Goal: Task Accomplishment & Management: Complete application form

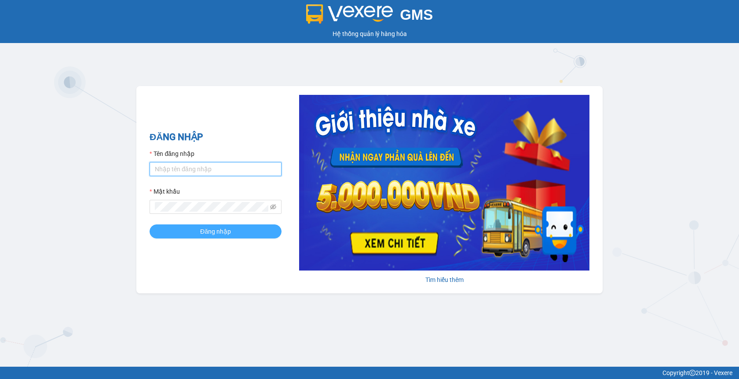
type input "thuyntt_kt.saoviet"
click at [229, 232] on span "Đăng nhập" at bounding box center [215, 232] width 31 height 10
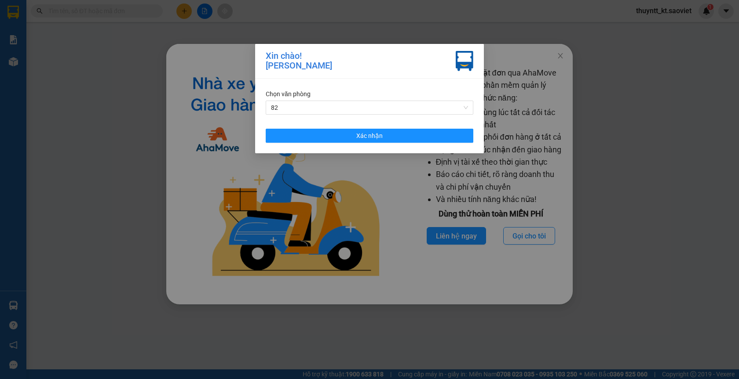
click at [489, 61] on div "Xin chào! [PERSON_NAME] Chọn văn phòng 82 Xác nhận" at bounding box center [369, 189] width 739 height 379
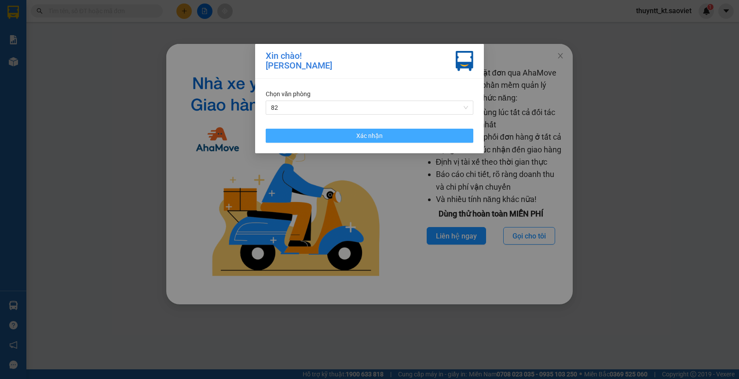
click at [342, 138] on button "Xác nhận" at bounding box center [370, 136] width 208 height 14
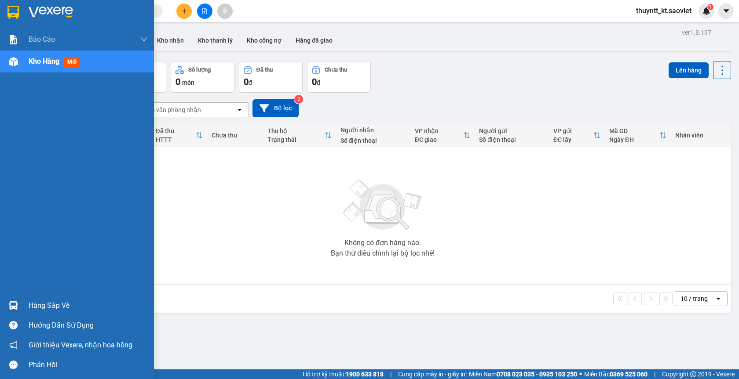
click at [15, 64] on img at bounding box center [13, 61] width 9 height 9
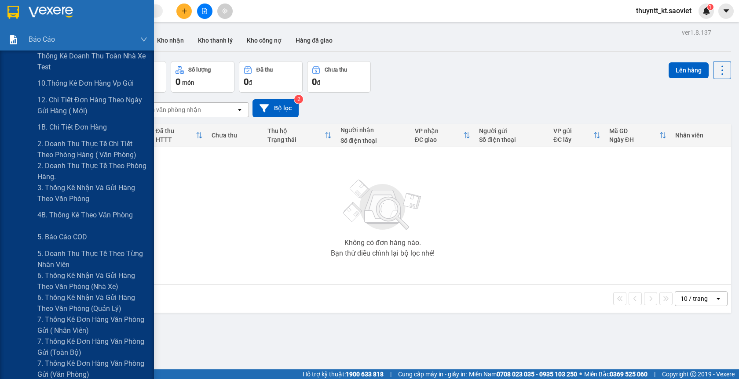
scroll to position [44, 0]
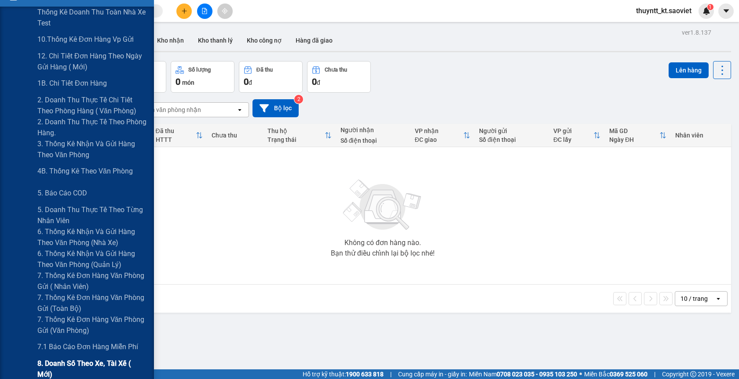
click at [76, 360] on span "8. Doanh số theo xe, tài xế ( mới)" at bounding box center [92, 369] width 110 height 22
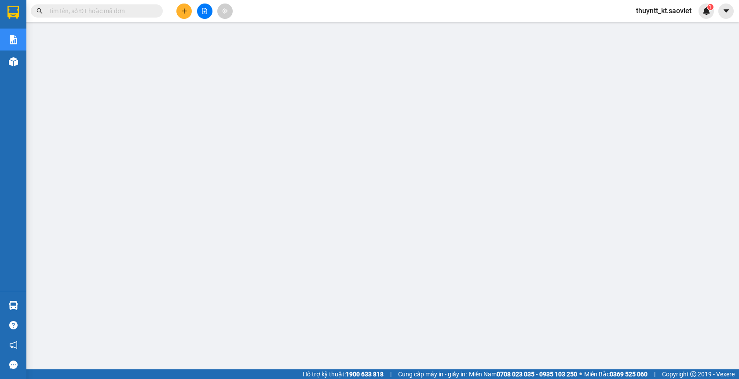
click at [62, 9] on input "text" at bounding box center [100, 11] width 104 height 10
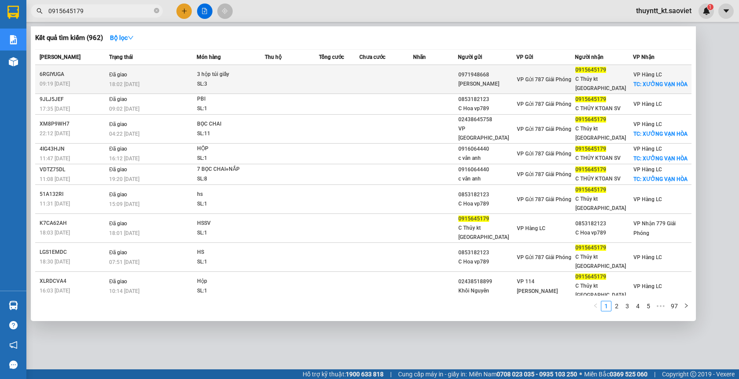
type input "0915645179"
click at [190, 81] on div "18:02 [DATE]" at bounding box center [152, 85] width 87 height 10
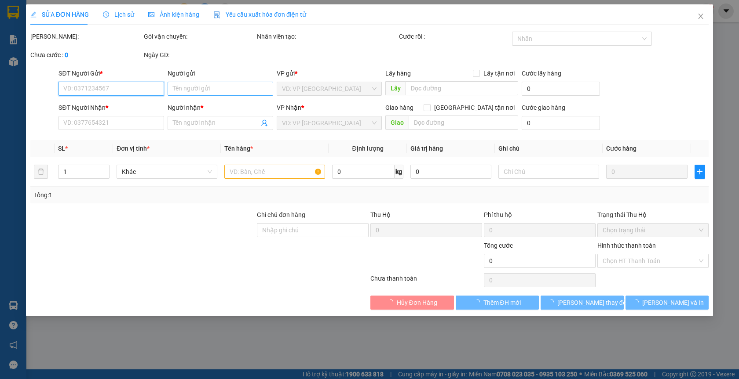
type input "0971948668"
type input "[PERSON_NAME]"
type input "0915645179"
type input "C Thủy kt [GEOGRAPHIC_DATA]"
checkbox input "true"
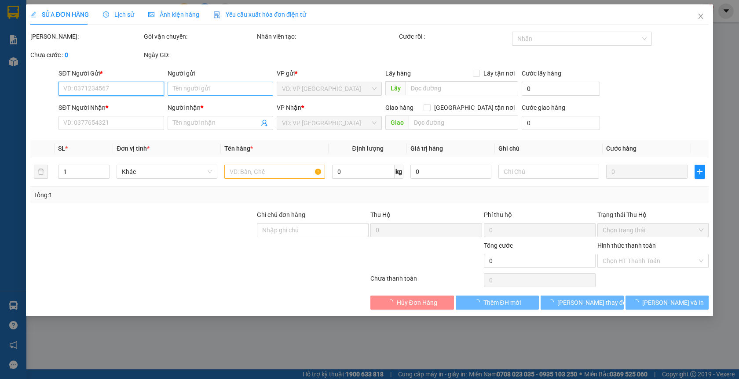
type input "XƯỞNG [GEOGRAPHIC_DATA]"
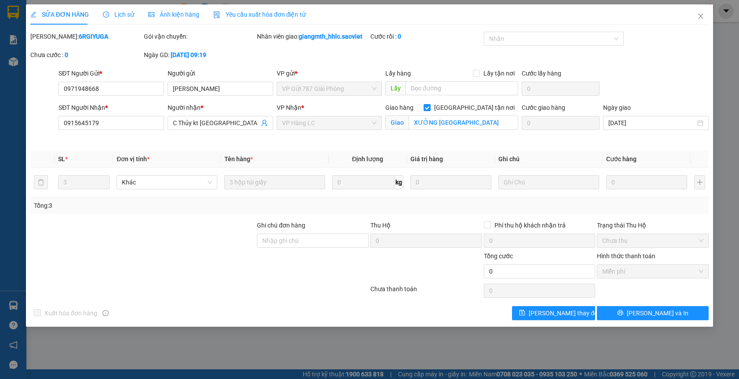
click at [126, 13] on span "Lịch sử" at bounding box center [118, 14] width 31 height 7
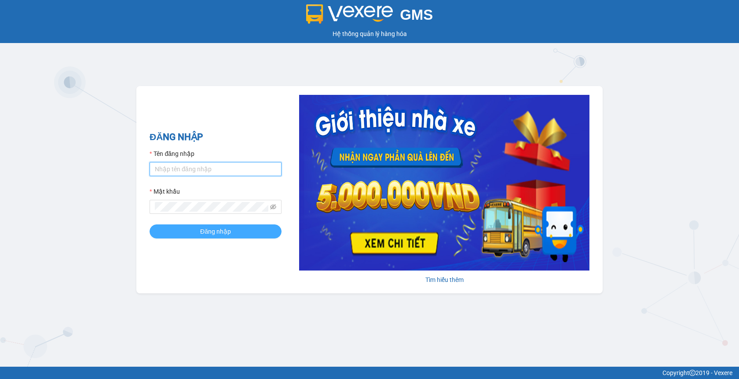
type input "thuyntt_kt.saoviet"
click at [215, 234] on span "Đăng nhập" at bounding box center [215, 232] width 31 height 10
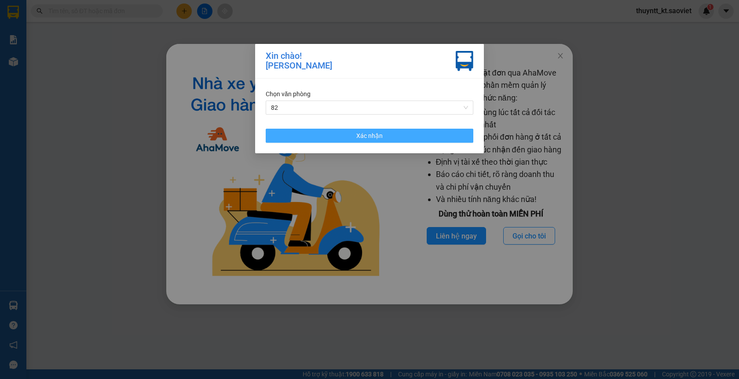
click at [387, 132] on button "Xác nhận" at bounding box center [370, 136] width 208 height 14
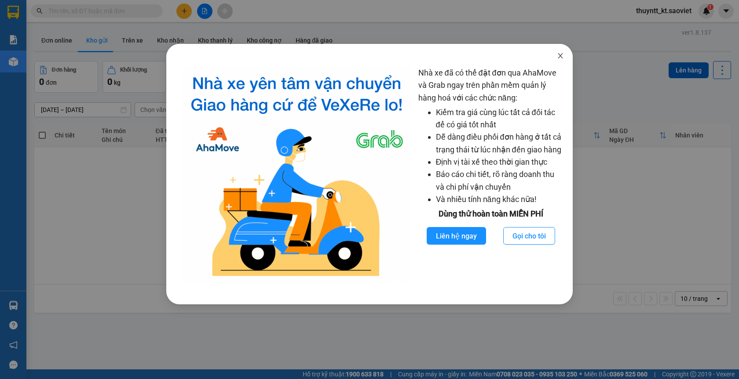
click at [560, 56] on icon "close" at bounding box center [560, 55] width 5 height 5
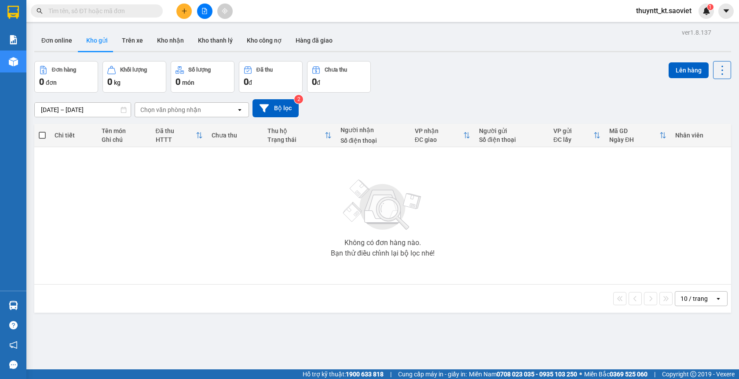
click at [62, 11] on input "text" at bounding box center [100, 11] width 104 height 10
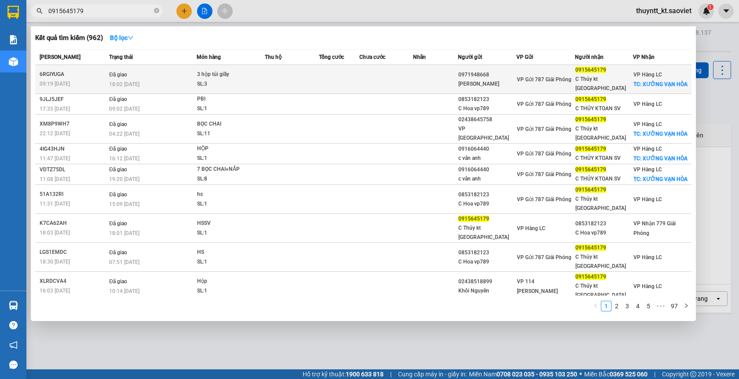
type input "0915645179"
click at [337, 76] on td at bounding box center [339, 79] width 40 height 29
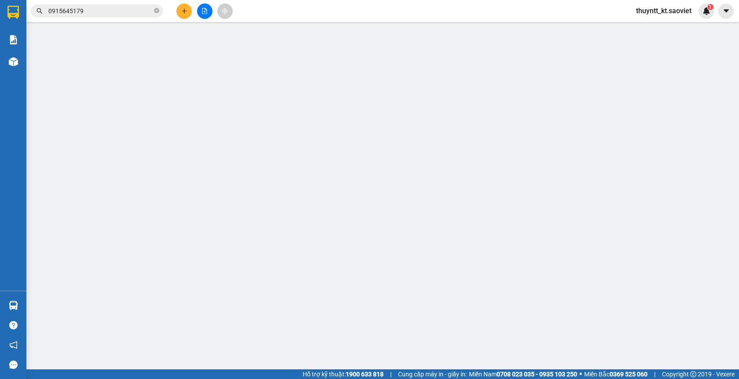
type input "0971948668"
type input "Hải Linh"
type input "0915645179"
type input "C Thủy kt Sao Viêt"
checkbox input "true"
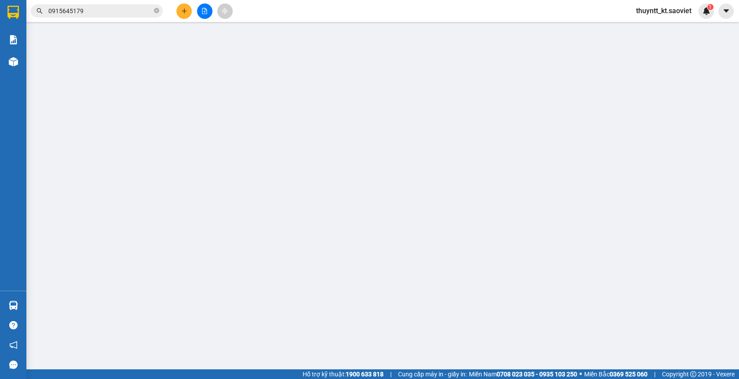
type input "XƯỞNG [GEOGRAPHIC_DATA]"
